Goal: Download file/media

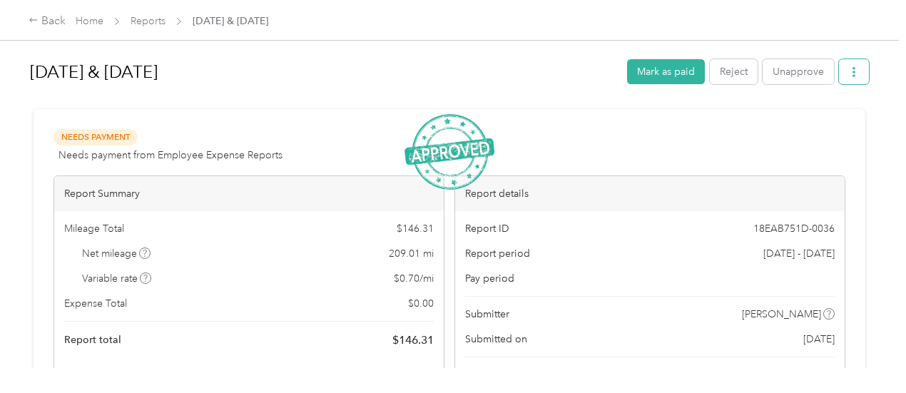
click at [853, 74] on icon "button" at bounding box center [854, 72] width 10 height 10
click at [816, 123] on span "Download" at bounding box center [809, 123] width 47 height 15
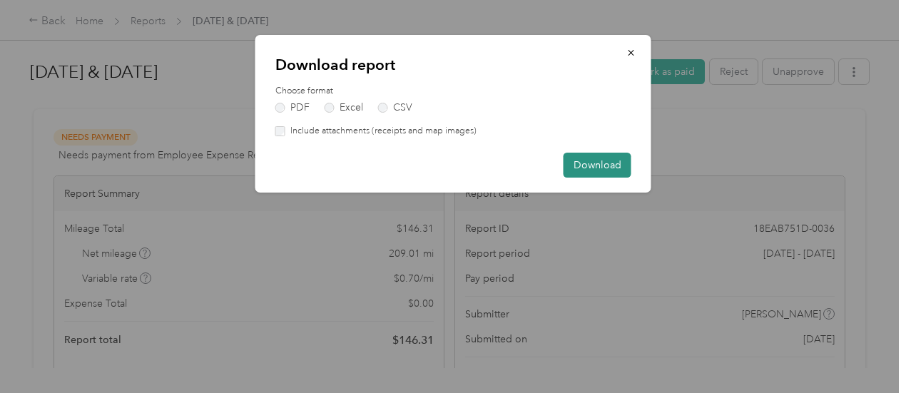
click at [604, 167] on button "Download" at bounding box center [598, 165] width 68 height 25
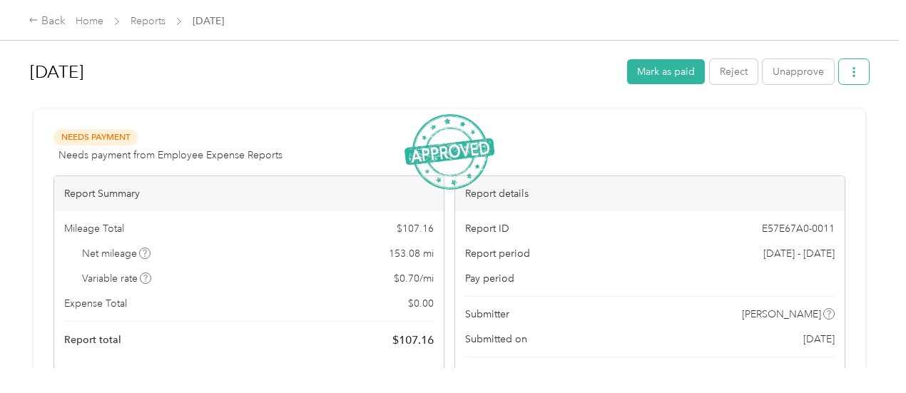
click at [856, 77] on button "button" at bounding box center [854, 71] width 30 height 25
click at [799, 122] on span "Download" at bounding box center [809, 123] width 47 height 15
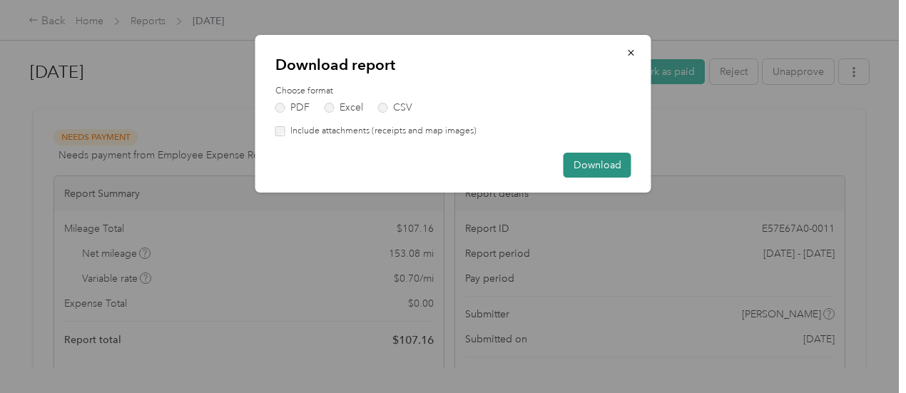
click at [589, 158] on button "Download" at bounding box center [598, 165] width 68 height 25
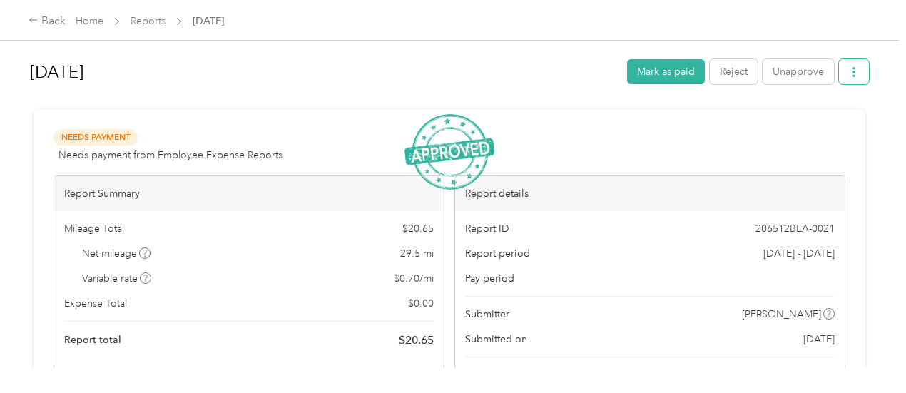
click at [855, 75] on button "button" at bounding box center [854, 71] width 30 height 25
click at [802, 125] on span "Download" at bounding box center [809, 123] width 47 height 15
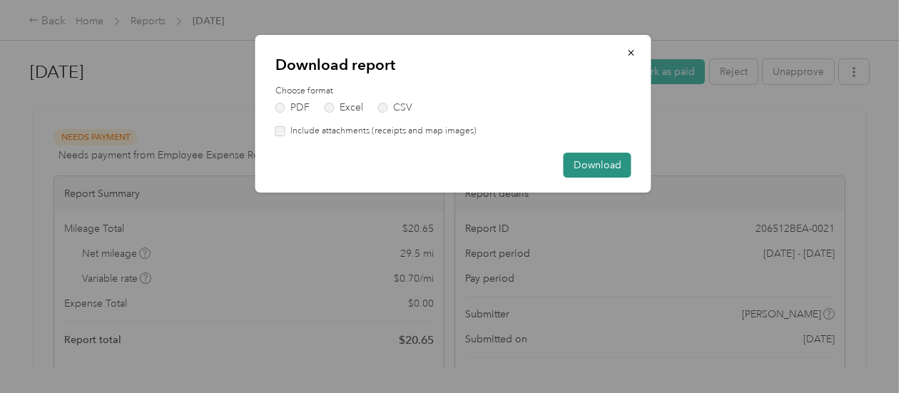
click at [587, 169] on button "Download" at bounding box center [598, 165] width 68 height 25
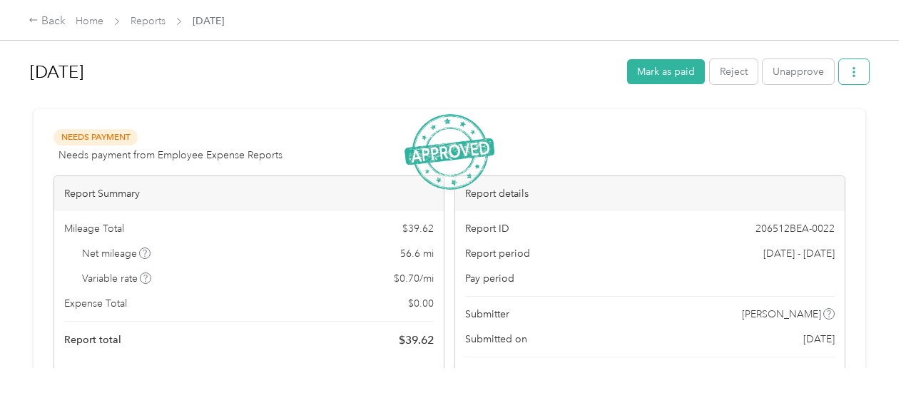
click at [853, 69] on icon "button" at bounding box center [854, 72] width 3 height 10
click at [809, 126] on span "Download" at bounding box center [809, 123] width 47 height 15
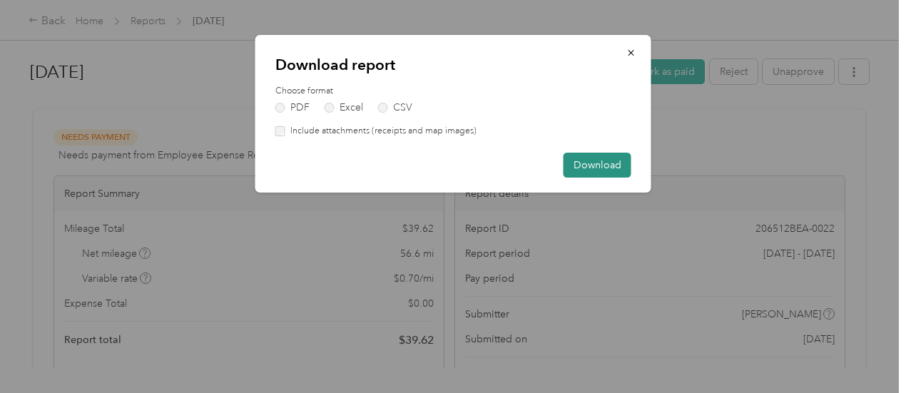
click at [580, 155] on button "Download" at bounding box center [598, 165] width 68 height 25
